Goal: Task Accomplishment & Management: Complete application form

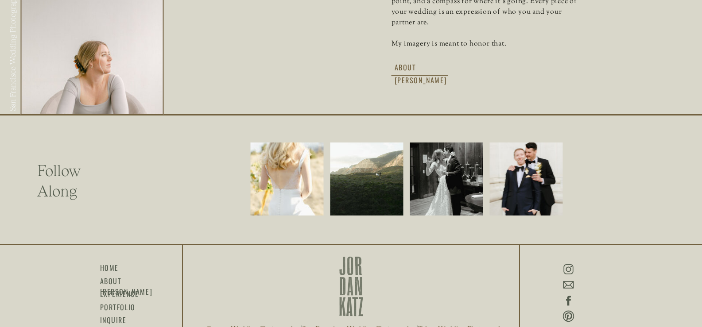
scroll to position [1891, 0]
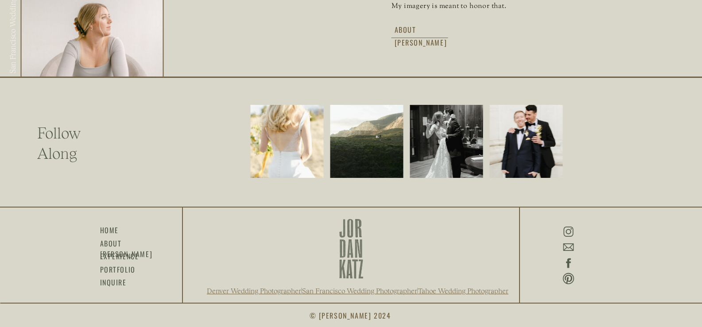
click at [570, 261] on icon at bounding box center [568, 263] width 13 height 15
click at [568, 263] on icon at bounding box center [568, 264] width 5 height 10
click at [566, 266] on icon at bounding box center [568, 263] width 13 height 15
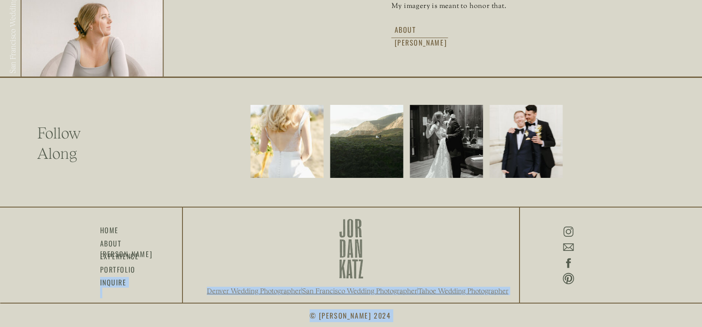
drag, startPoint x: 568, startPoint y: 265, endPoint x: 584, endPoint y: 263, distance: 16.9
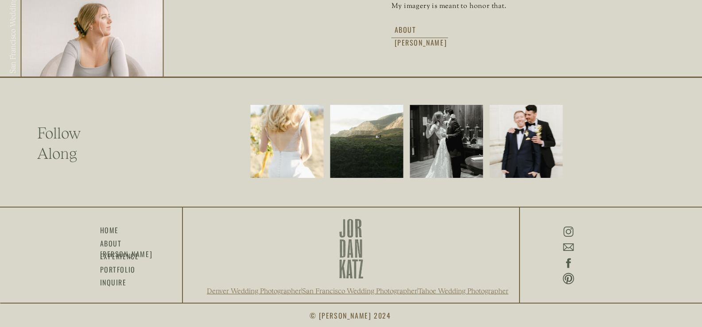
click at [105, 281] on h3 "inquire" at bounding box center [113, 282] width 27 height 10
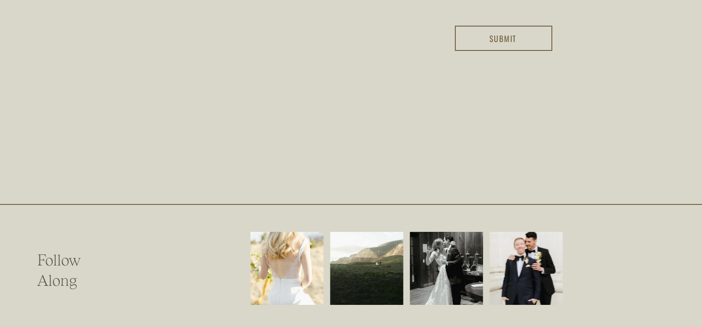
scroll to position [1191, 0]
